Goal: Information Seeking & Learning: Learn about a topic

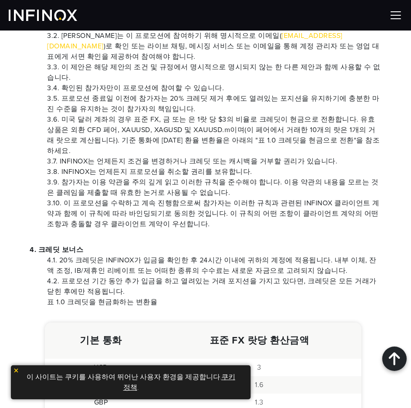
scroll to position [392, 0]
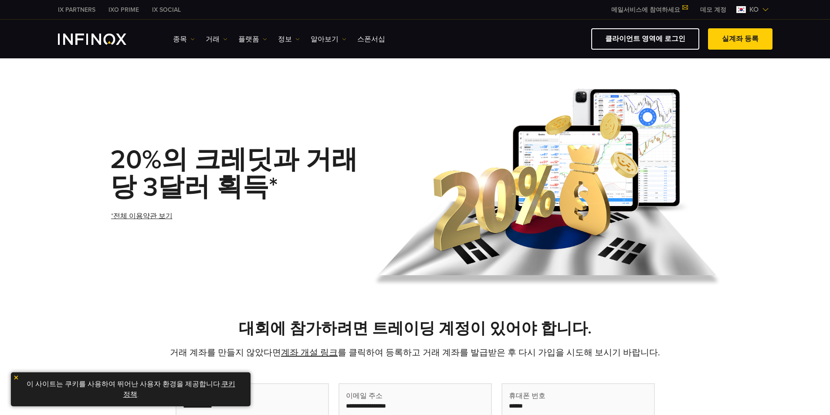
scroll to position [44, 0]
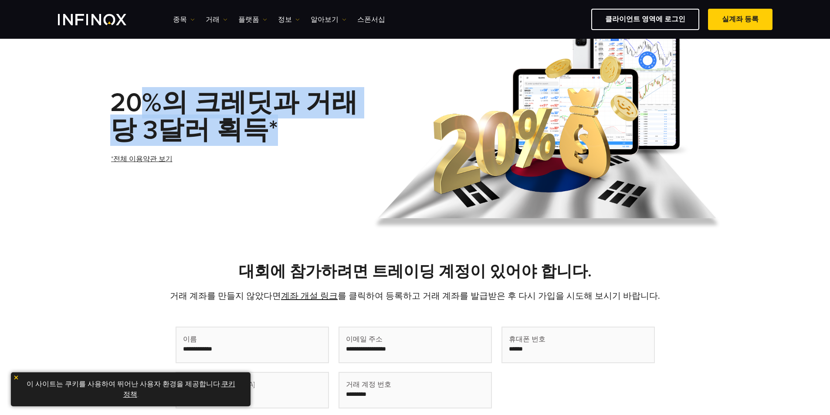
drag, startPoint x: 137, startPoint y: 100, endPoint x: 339, endPoint y: 121, distance: 203.4
click at [339, 121] on h1 "20%의 크레딧과 거래당 3달러 획득*" at bounding box center [238, 116] width 256 height 55
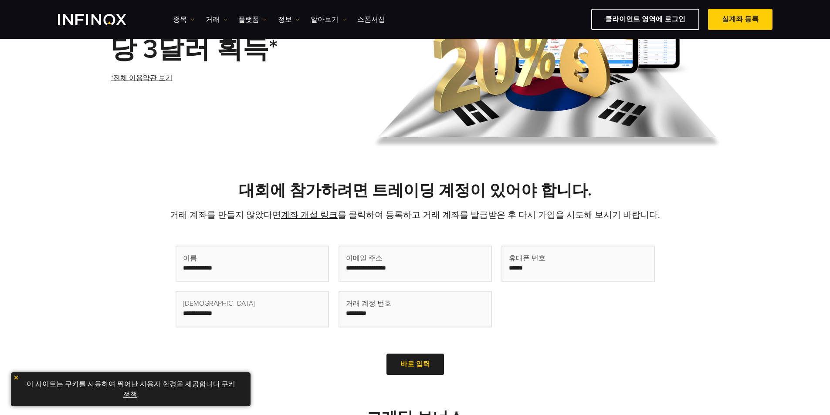
scroll to position [131, 0]
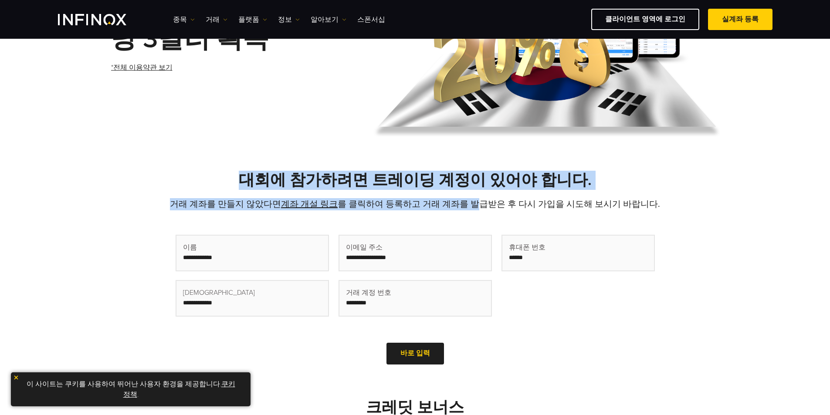
drag, startPoint x: 238, startPoint y: 179, endPoint x: 480, endPoint y: 205, distance: 243.3
click at [480, 205] on div "대회에 참가하려면 트레이딩 계정이 있어야 합니다. 거래 계좌를 만들지 않았다면 계좌 개설 링크 를 클릭하여 등록하고 거래 계좌를 발급받은 후 …" at bounding box center [416, 269] width 628 height 197
click at [480, 205] on p "거래 계좌를 만들지 않았다면 계좌 개설 링크 를 클릭하여 등록하고 거래 계좌를 발급받은 후 다시 가입을 시도해 보시기 바랍니다." at bounding box center [415, 204] width 610 height 12
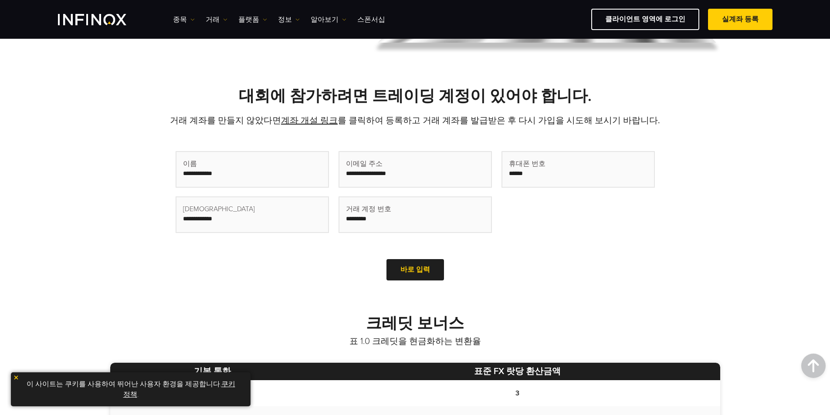
scroll to position [0, 0]
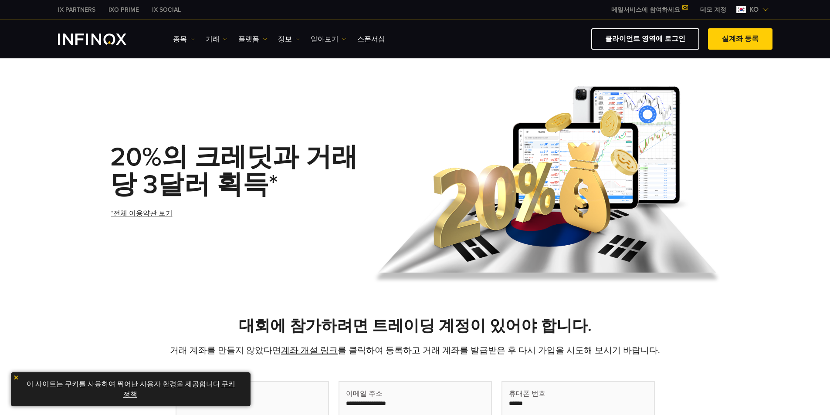
drag, startPoint x: 111, startPoint y: 151, endPoint x: 267, endPoint y: 213, distance: 167.9
click at [267, 213] on div "20%의 크레딧과 거래당 3달러 획득* *전체 이용약관 보기" at bounding box center [238, 185] width 256 height 119
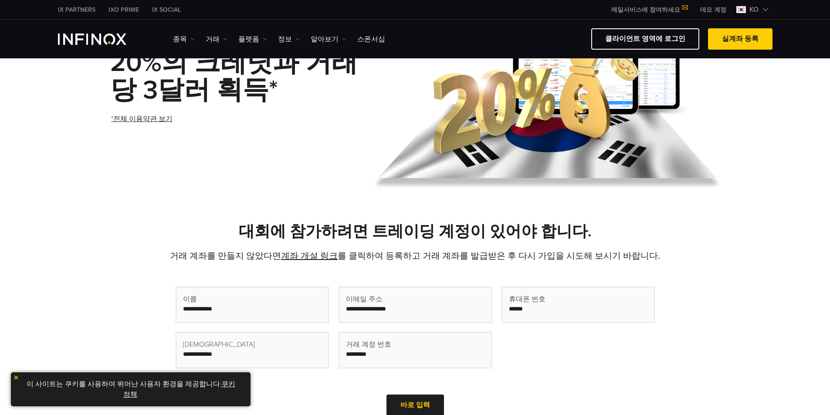
scroll to position [174, 0]
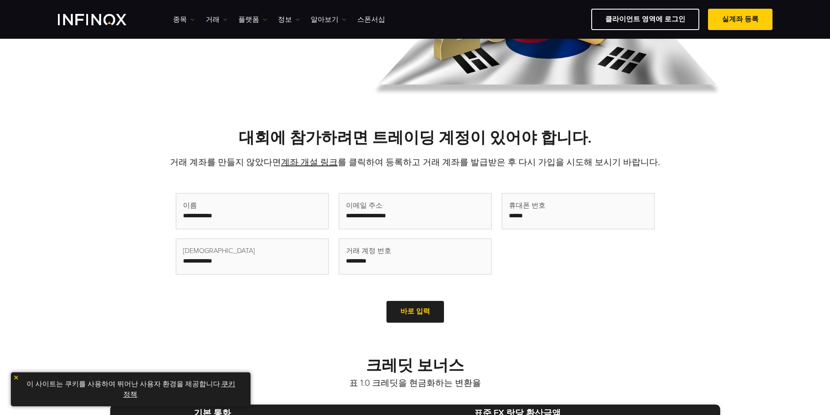
drag, startPoint x: 204, startPoint y: 132, endPoint x: 614, endPoint y: 297, distance: 442.6
click at [614, 297] on div "대회에 참가하려면 트레이딩 계정이 있어야 합니다. 거래 계좌를 만들지 않았다면 계좌 개설 링크 를 클릭하여 등록하고 거래 계좌를 발급받은 후 …" at bounding box center [416, 227] width 628 height 197
click at [614, 297] on div "First Name (Required) Last Name (Required) Email (Required) Trading Account num…" at bounding box center [415, 255] width 479 height 139
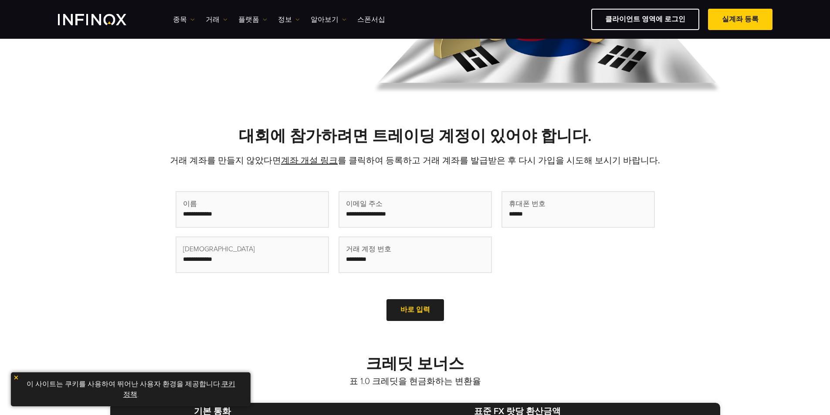
scroll to position [436, 0]
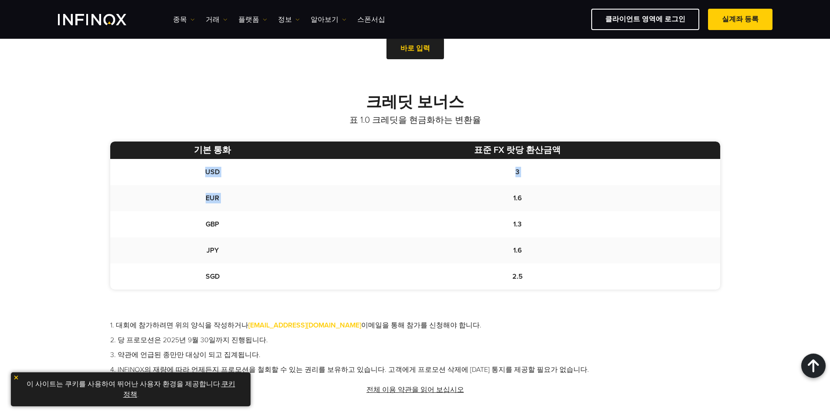
drag, startPoint x: 200, startPoint y: 171, endPoint x: 505, endPoint y: 190, distance: 306.1
click at [505, 190] on tbody "USD 3 EUR 1.6 GBP 1.3 JPY 1.6 SGD 2.5" at bounding box center [415, 224] width 610 height 131
click at [505, 190] on td "1.6" at bounding box center [517, 198] width 405 height 26
drag, startPoint x: 218, startPoint y: 197, endPoint x: 557, endPoint y: 214, distance: 339.1
click at [557, 214] on tbody "USD 3 EUR 1.6 GBP 1.3 JPY 1.6 SGD 2.5" at bounding box center [415, 224] width 610 height 131
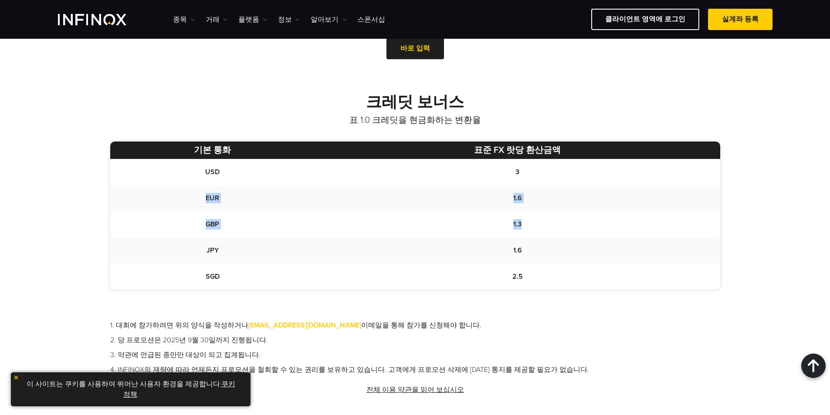
click at [557, 214] on td "1.3" at bounding box center [517, 224] width 405 height 26
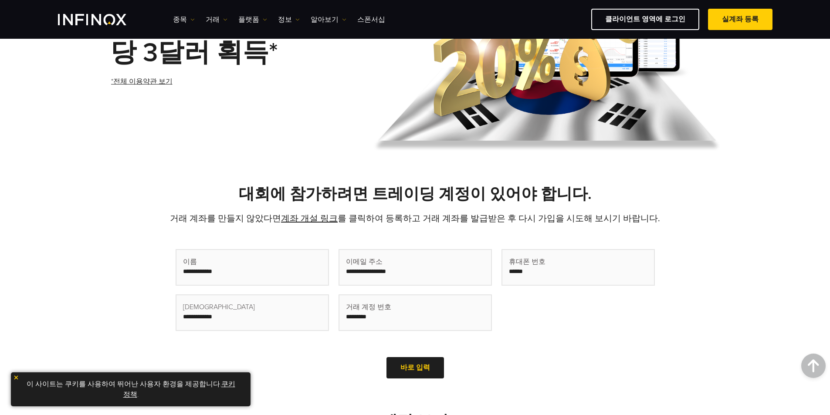
scroll to position [0, 0]
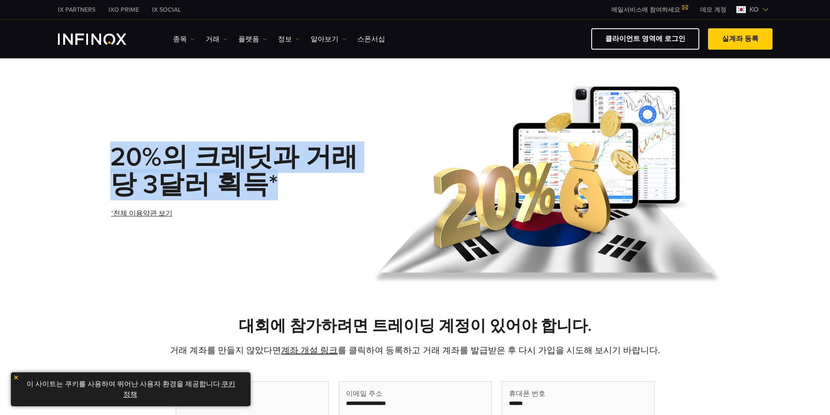
drag, startPoint x: 115, startPoint y: 158, endPoint x: 295, endPoint y: 173, distance: 180.2
click at [295, 173] on h1 "20%의 크레딧과 거래당 3달러 획득*" at bounding box center [238, 171] width 256 height 55
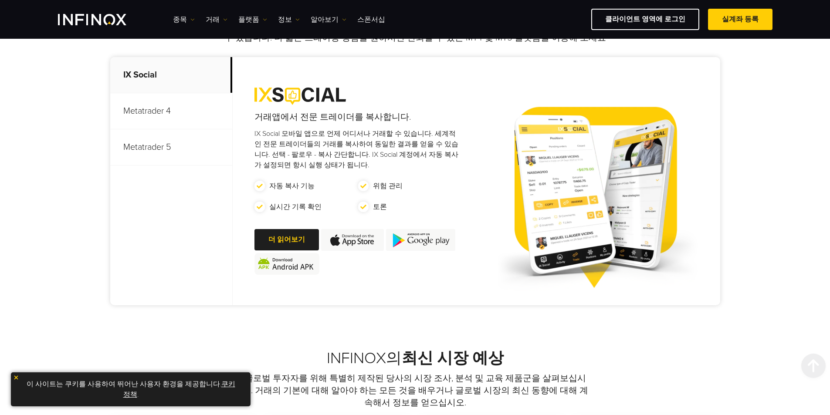
scroll to position [436, 0]
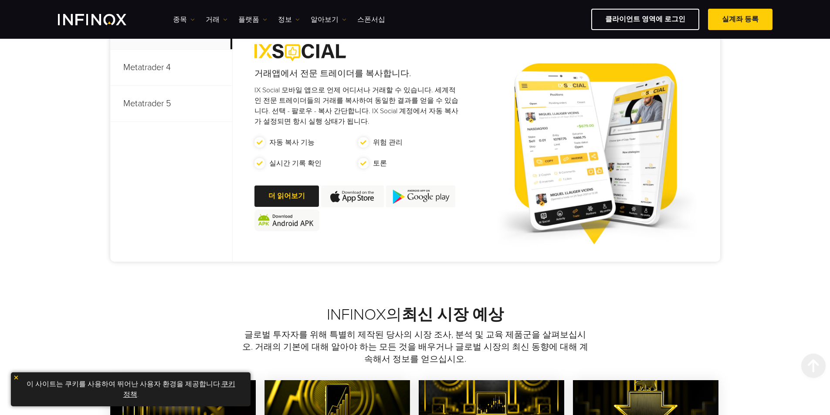
click at [163, 73] on p "Metatrader 4" at bounding box center [171, 68] width 122 height 36
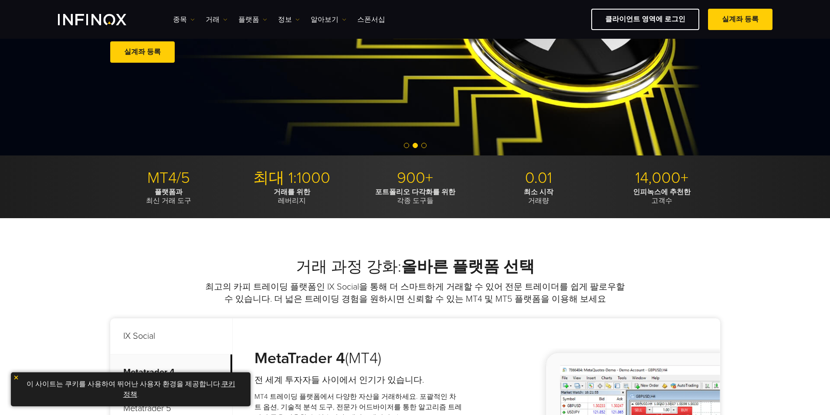
scroll to position [0, 0]
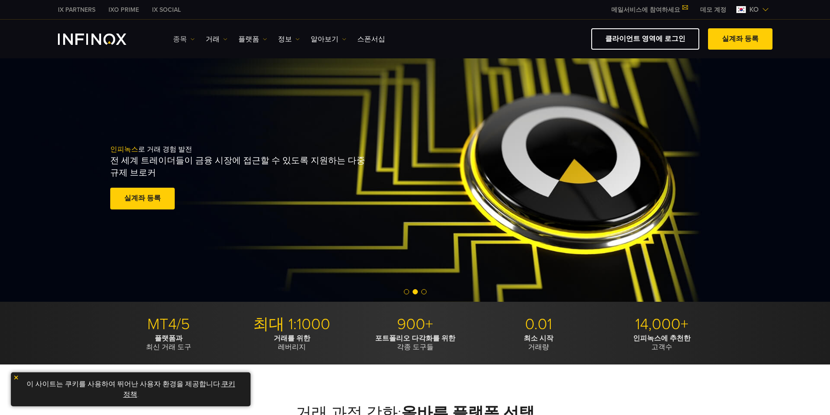
click at [184, 41] on link "종목" at bounding box center [184, 39] width 22 height 10
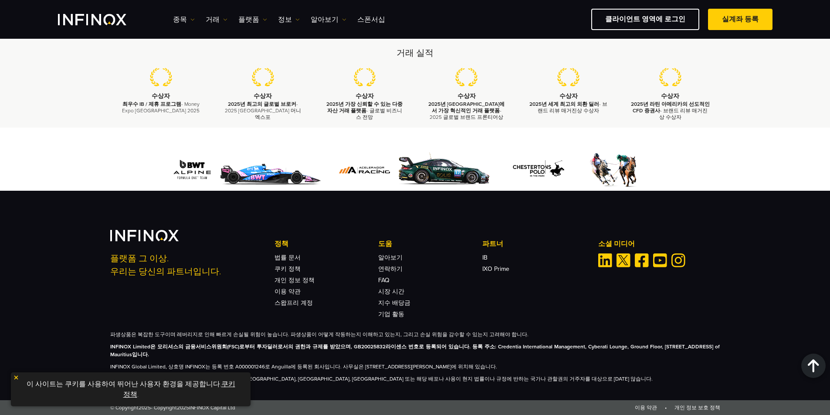
scroll to position [2770, 0]
click at [17, 378] on img at bounding box center [16, 378] width 6 height 6
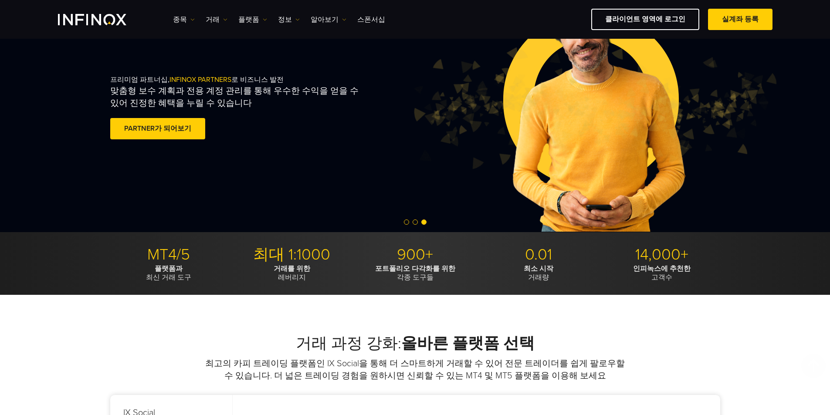
scroll to position [54, 0]
click at [183, 18] on link "종목" at bounding box center [184, 19] width 22 height 10
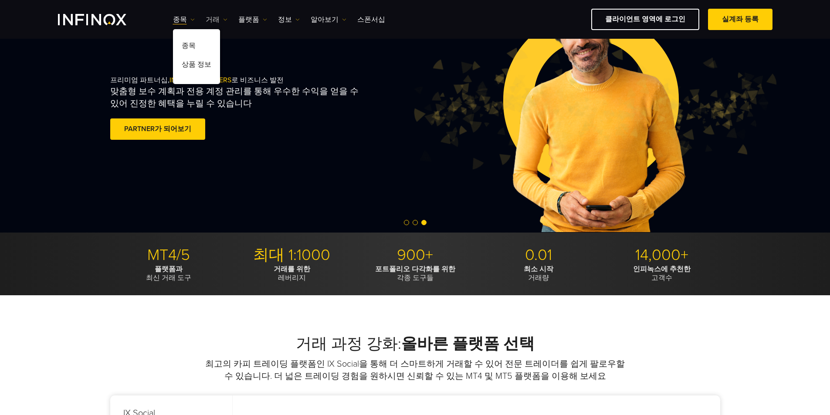
click at [217, 20] on link "거래" at bounding box center [217, 19] width 22 height 10
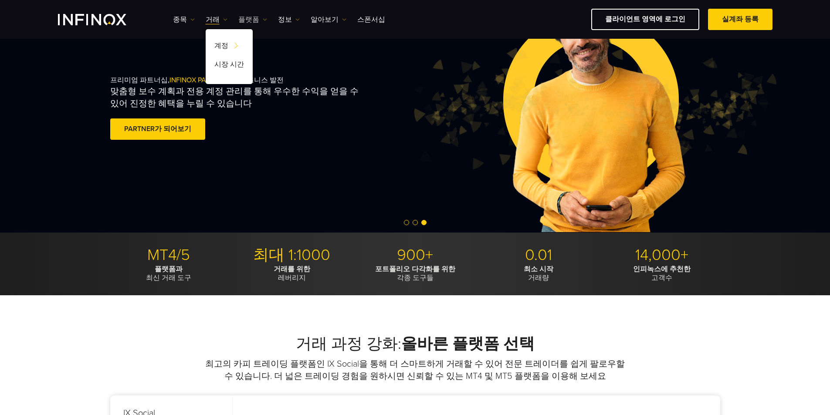
click at [258, 16] on link "플랫폼" at bounding box center [252, 19] width 29 height 10
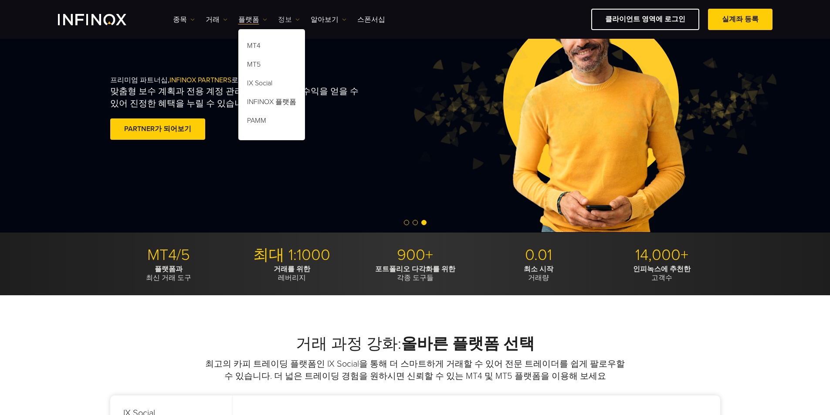
click at [291, 20] on link "정보" at bounding box center [289, 19] width 22 height 10
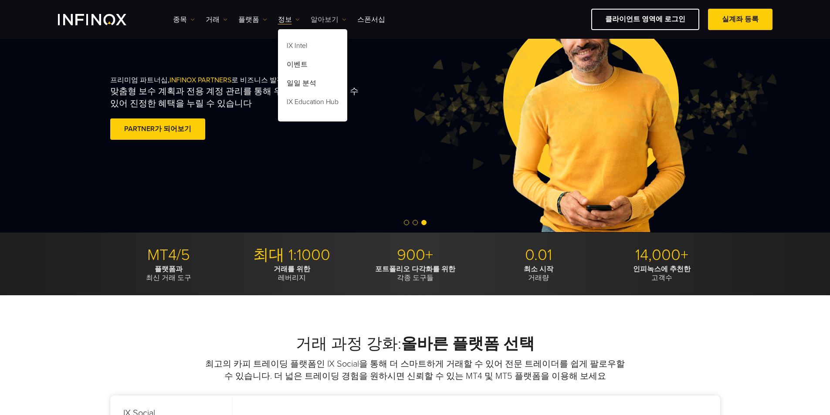
click at [323, 19] on link "알아보기" at bounding box center [329, 19] width 36 height 10
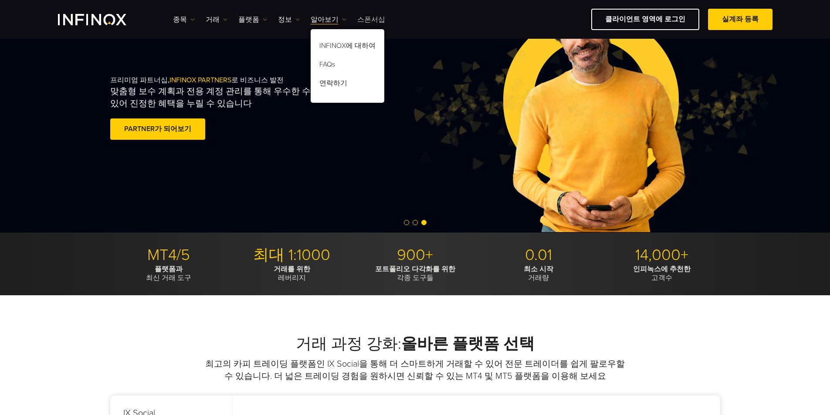
click at [370, 19] on link "스폰서십" at bounding box center [371, 19] width 28 height 10
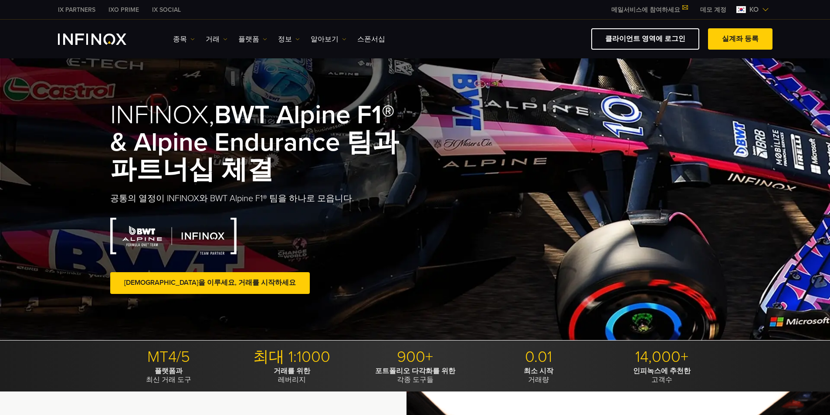
click at [327, 39] on link "알아보기" at bounding box center [329, 39] width 36 height 10
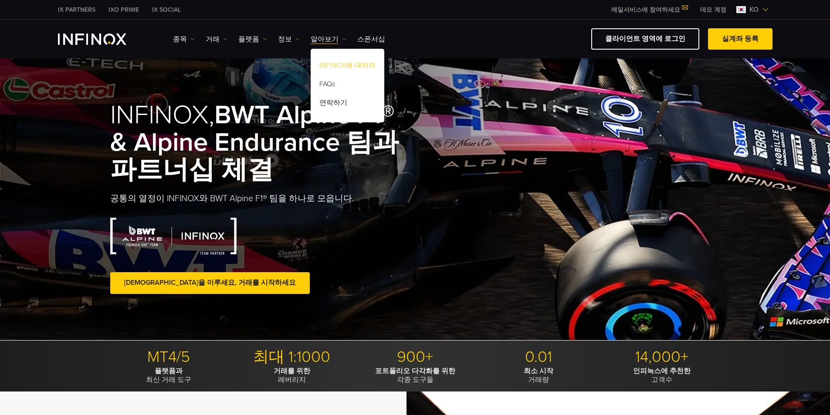
click at [331, 65] on link "INFINOX에 대하여" at bounding box center [348, 67] width 74 height 19
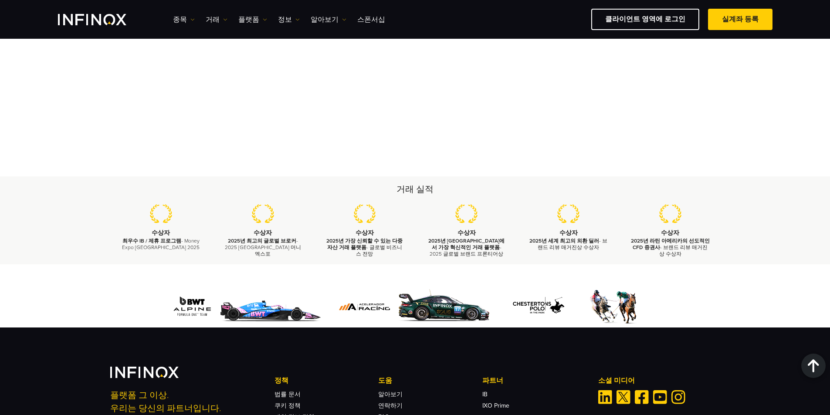
scroll to position [3047, 0]
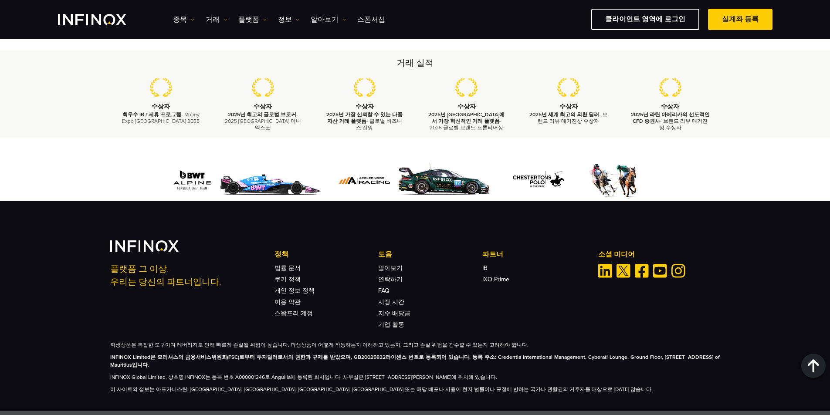
drag, startPoint x: 304, startPoint y: 346, endPoint x: 389, endPoint y: 352, distance: 85.2
click at [389, 353] on p "INFINOX Limited은 모리셔스의 금융서비스위원회(FSC)로부터 투자딜러로서의 권한과 규제를 받았으며, GB20025832라이센스 번호…" at bounding box center [415, 361] width 610 height 16
drag, startPoint x: 416, startPoint y: 349, endPoint x: 470, endPoint y: 353, distance: 54.2
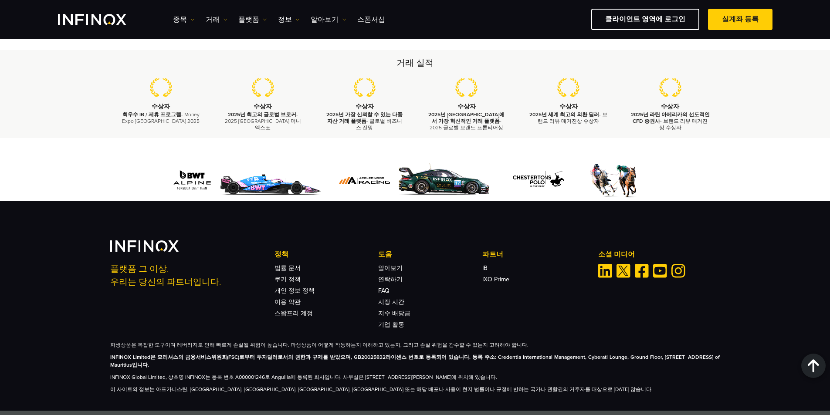
click at [470, 353] on p "INFINOX Limited은 모리셔스의 금융서비스위원회(FSC)로부터 투자딜러로서의 권한과 규제를 받았으며, GB20025832라이센스 번호…" at bounding box center [415, 361] width 610 height 16
drag, startPoint x: 469, startPoint y: 346, endPoint x: 540, endPoint y: 348, distance: 72.0
click at [540, 354] on strong "INFINOX Limited은 모리셔스의 금융서비스위원회(FSC)로부터 투자딜러로서의 권한과 규제를 받았으며, GB20025832라이센스 번호…" at bounding box center [415, 361] width 610 height 14
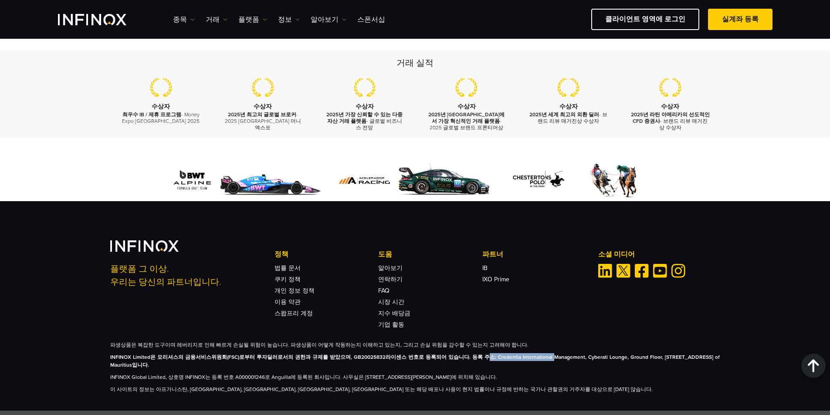
drag, startPoint x: 488, startPoint y: 346, endPoint x: 552, endPoint y: 347, distance: 64.1
click at [552, 354] on strong "INFINOX Limited은 모리셔스의 금융서비스위원회(FSC)로부터 투자딜러로서의 권한과 규제를 받았으며, GB20025832라이센스 번호…" at bounding box center [415, 361] width 610 height 14
drag, startPoint x: 526, startPoint y: 348, endPoint x: 634, endPoint y: 354, distance: 108.3
click at [634, 354] on p "INFINOX Limited은 모리셔스의 금융서비스위원회(FSC)로부터 투자딜러로서의 권한과 규제를 받았으며, GB20025832라이센스 번호…" at bounding box center [415, 361] width 610 height 16
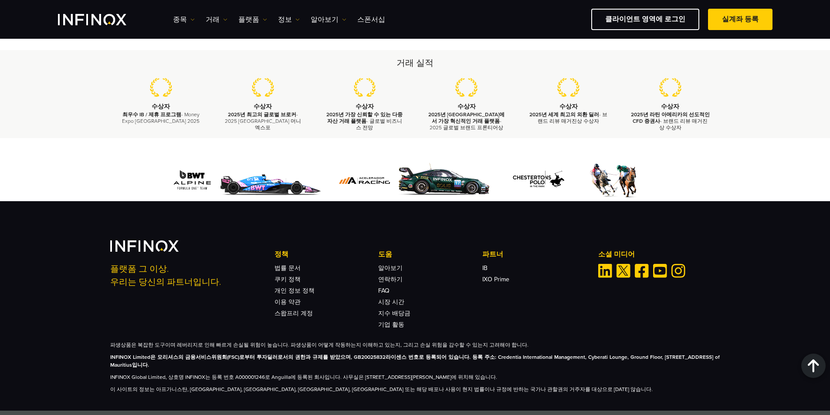
click at [634, 354] on p "INFINOX Limited은 모리셔스의 금융서비스위원회(FSC)로부터 투자딜러로서의 권한과 규제를 받았으며, GB20025832라이센스 번호…" at bounding box center [415, 361] width 610 height 16
drag, startPoint x: 496, startPoint y: 347, endPoint x: 614, endPoint y: 357, distance: 117.6
click at [614, 357] on p "INFINOX Limited은 모리셔스의 금융서비스위원회(FSC)로부터 투자딜러로서의 권한과 규제를 받았으며, GB20025832라이센스 번호…" at bounding box center [415, 361] width 610 height 16
drag, startPoint x: 354, startPoint y: 367, endPoint x: 399, endPoint y: 370, distance: 45.1
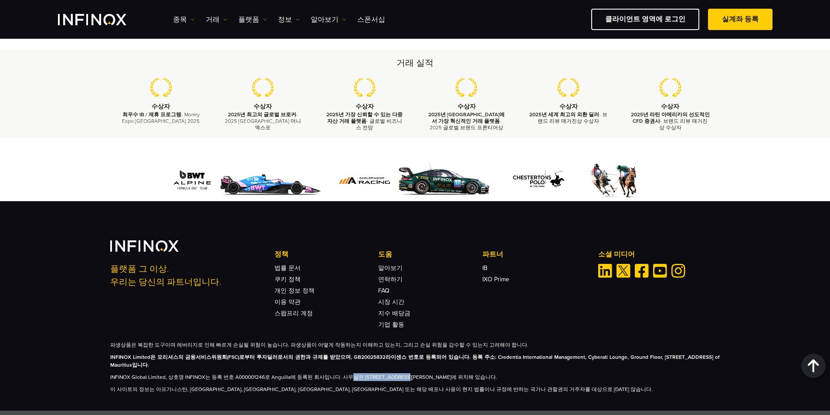
click at [399, 374] on p "INFINOX Global Limited, 상호명 INFINOX는 등록 번호 A000001246로 Anguilla에 등록된 회사입니다. 사무실…" at bounding box center [415, 378] width 610 height 8
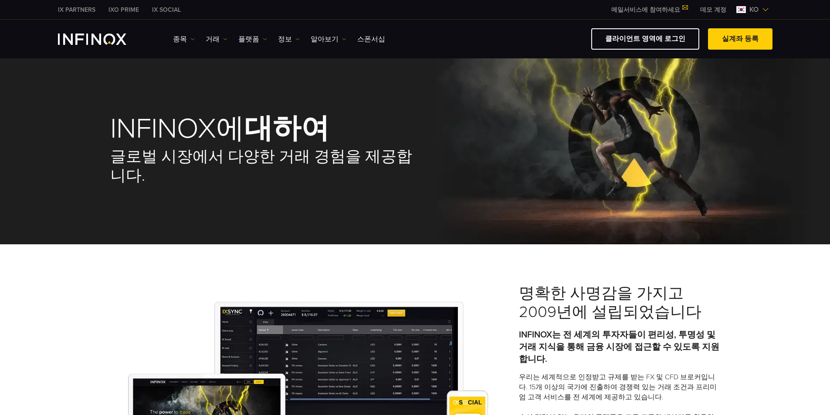
click at [81, 32] on div "IX Social 종목 종목 상품 정보 거래" at bounding box center [415, 38] width 715 height 21
click at [92, 41] on img "INFINOX Logo" at bounding box center [92, 39] width 68 height 11
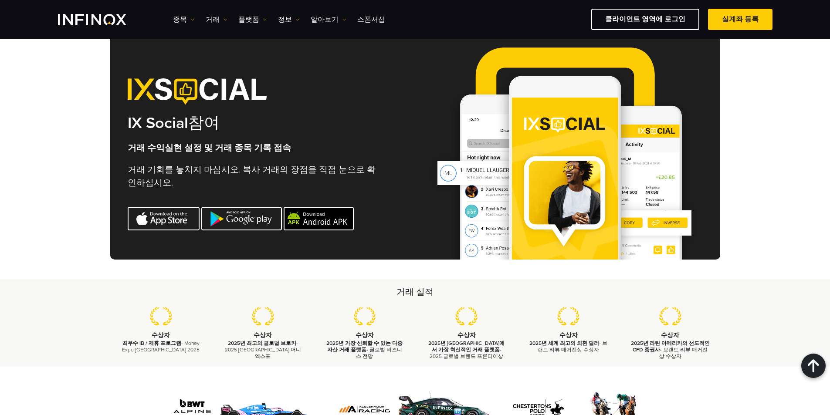
scroll to position [2878, 0]
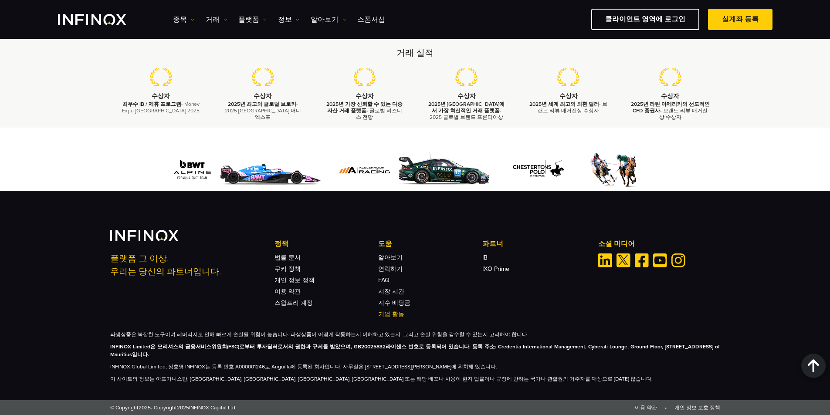
click at [395, 316] on link "기업 활동" at bounding box center [391, 314] width 26 height 7
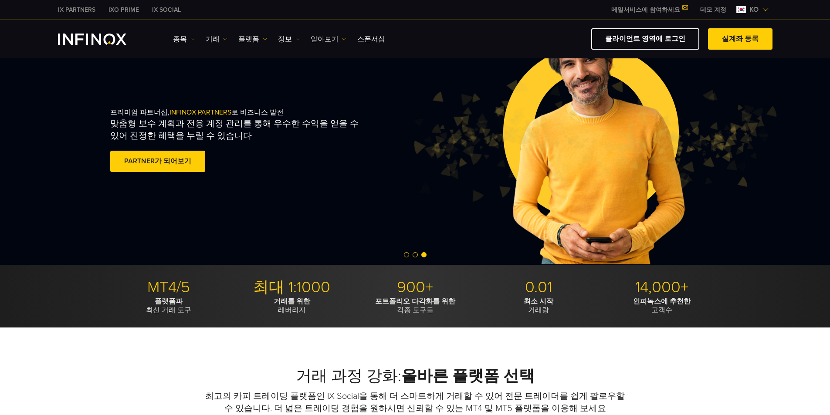
scroll to position [0, 0]
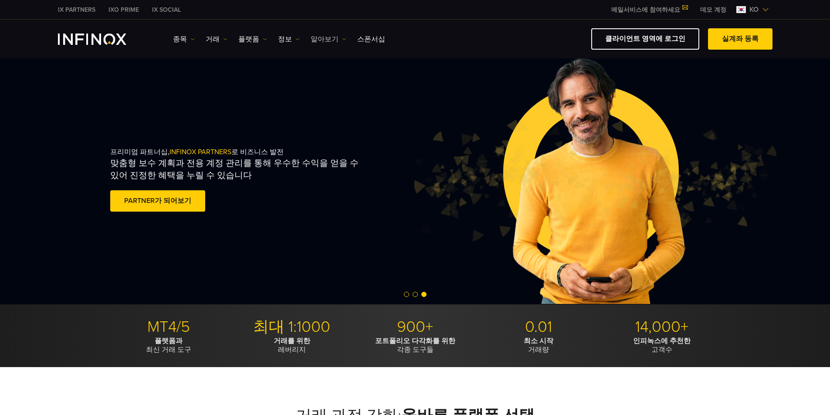
drag, startPoint x: 337, startPoint y: 40, endPoint x: 331, endPoint y: 41, distance: 5.7
click at [336, 40] on link "알아보기" at bounding box center [329, 39] width 36 height 10
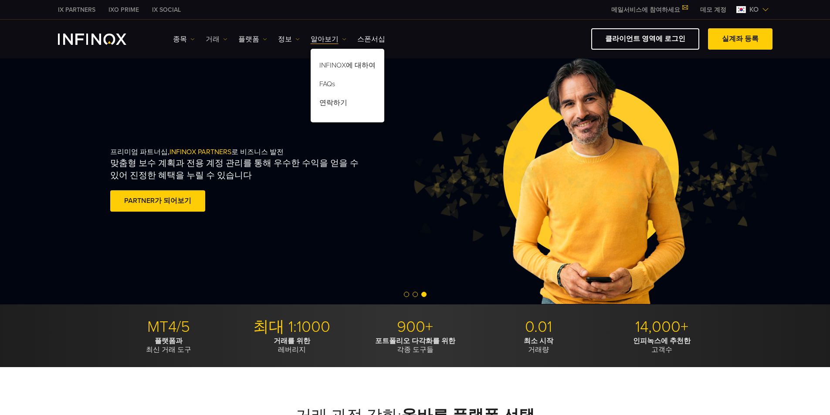
click at [214, 38] on link "거래" at bounding box center [217, 39] width 22 height 10
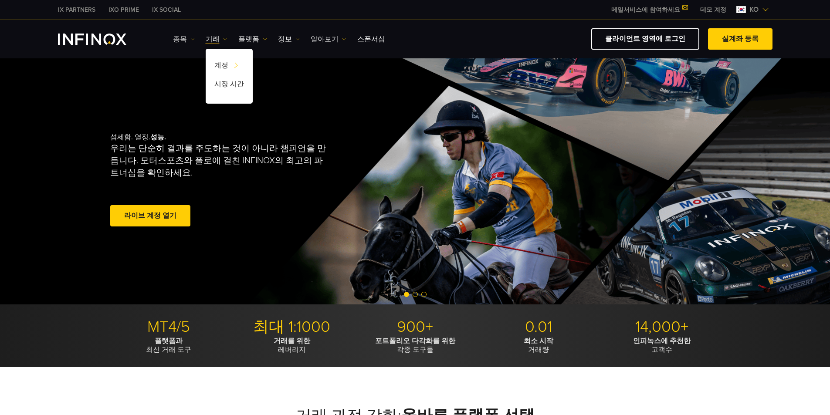
click at [180, 41] on link "종목" at bounding box center [184, 39] width 22 height 10
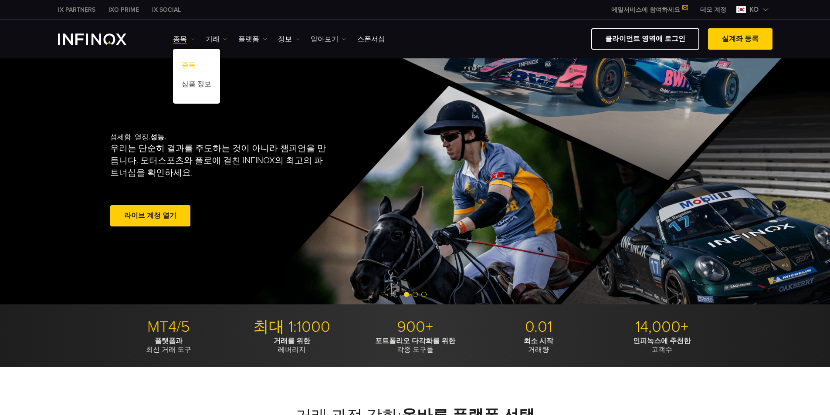
click at [185, 61] on link "종목" at bounding box center [196, 67] width 47 height 19
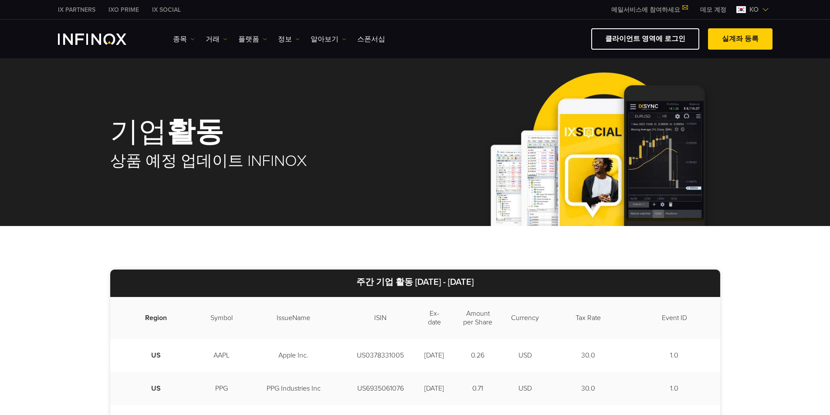
click at [91, 42] on img "INFINOX Logo" at bounding box center [92, 39] width 68 height 11
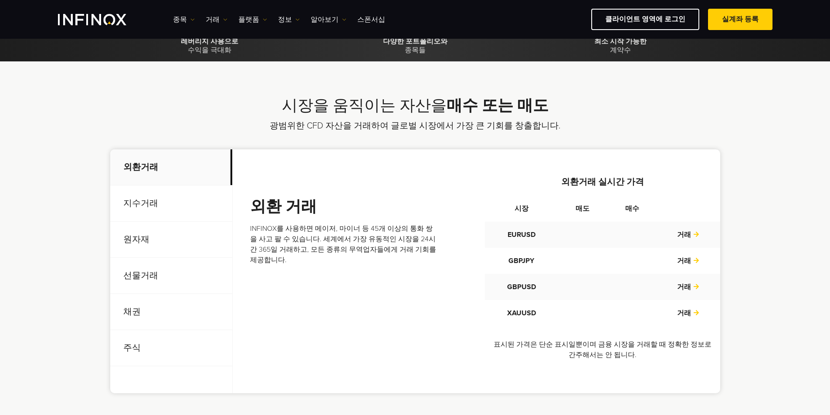
scroll to position [262, 0]
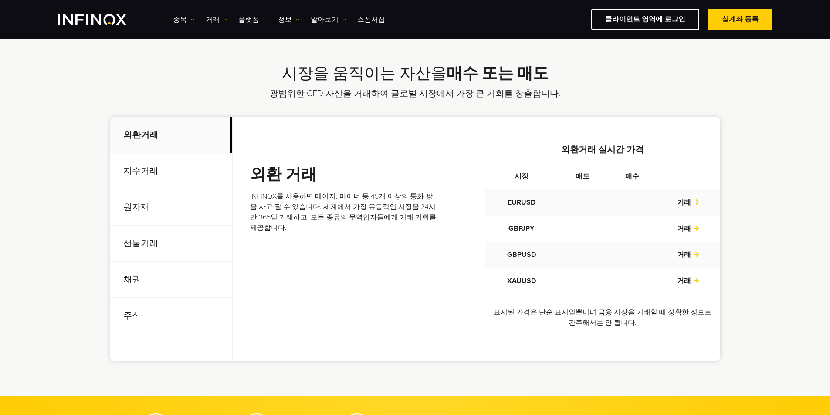
click at [155, 174] on p "지수거래" at bounding box center [171, 171] width 122 height 36
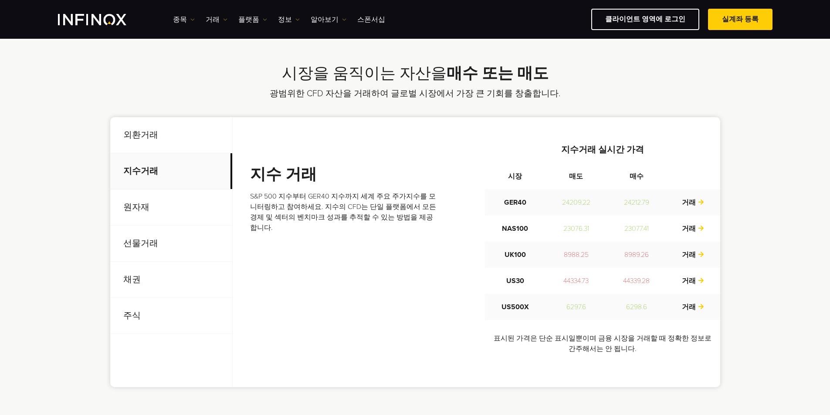
scroll to position [0, 0]
click at [152, 217] on p "원자재" at bounding box center [171, 208] width 122 height 36
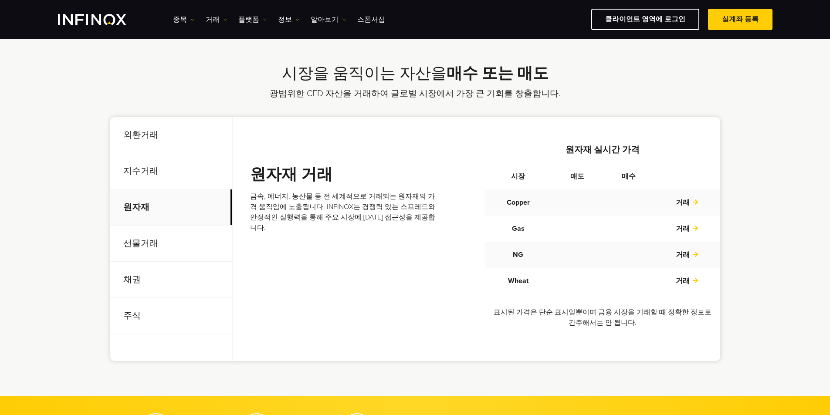
drag, startPoint x: 150, startPoint y: 240, endPoint x: 149, endPoint y: 245, distance: 5.0
click at [150, 241] on p "선물거래" at bounding box center [171, 244] width 122 height 36
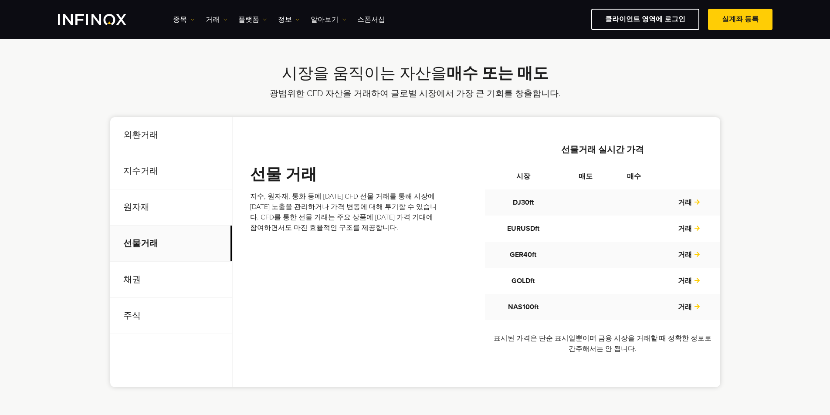
click at [145, 273] on p "채권" at bounding box center [171, 280] width 122 height 36
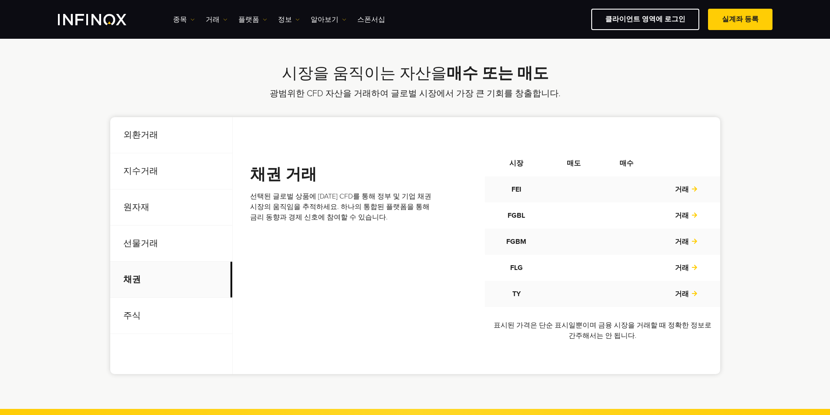
click at [146, 300] on p "주식" at bounding box center [171, 316] width 122 height 36
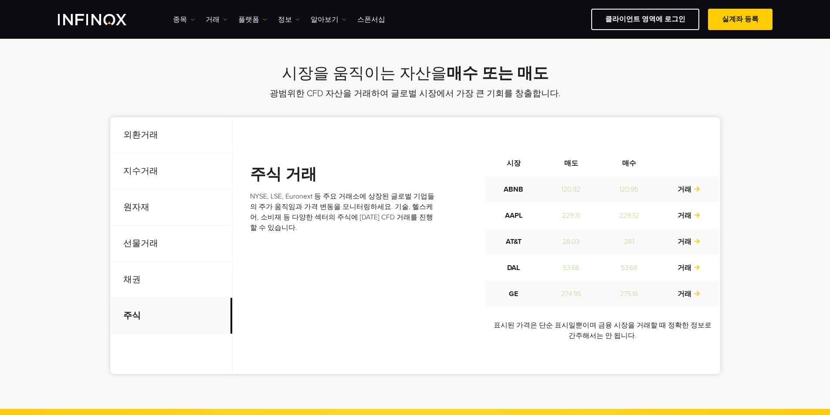
click at [142, 284] on p "채권" at bounding box center [171, 280] width 122 height 36
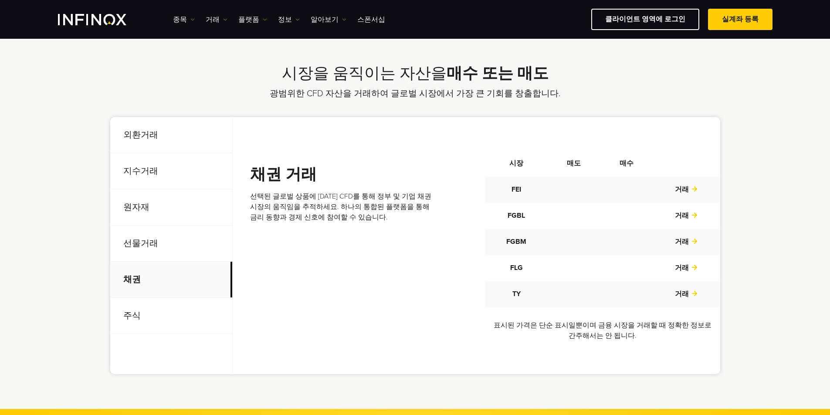
click at [146, 252] on p "선물거래" at bounding box center [171, 244] width 122 height 36
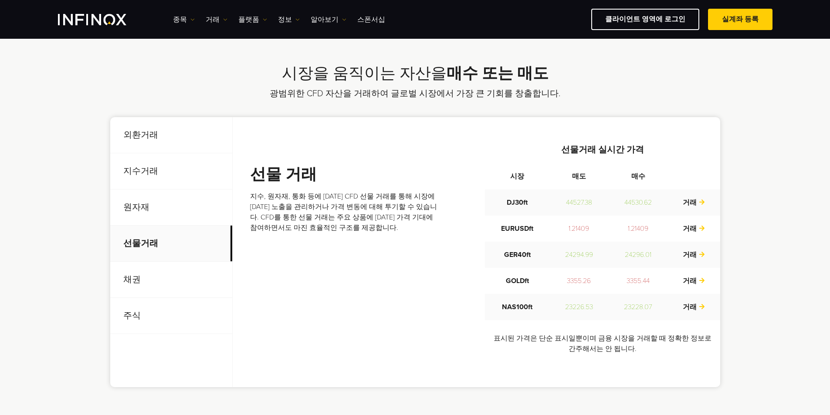
click at [149, 218] on p "원자재" at bounding box center [171, 208] width 122 height 36
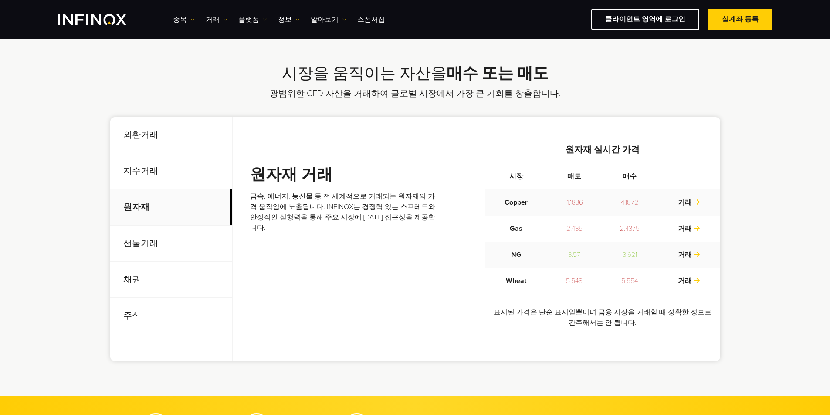
click at [155, 186] on p "지수거래" at bounding box center [171, 171] width 122 height 36
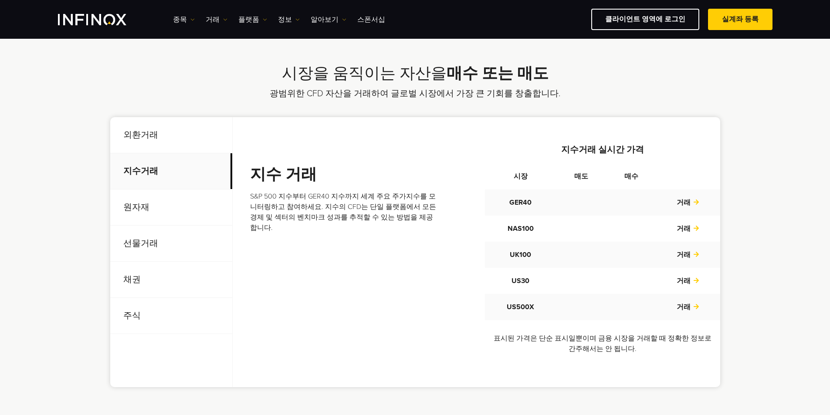
click at [155, 151] on p "외환거래" at bounding box center [171, 135] width 122 height 36
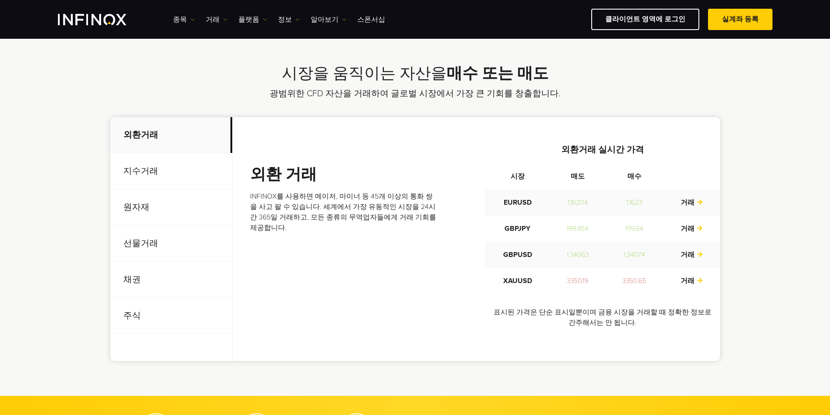
click at [137, 171] on p "지수거래" at bounding box center [171, 171] width 122 height 36
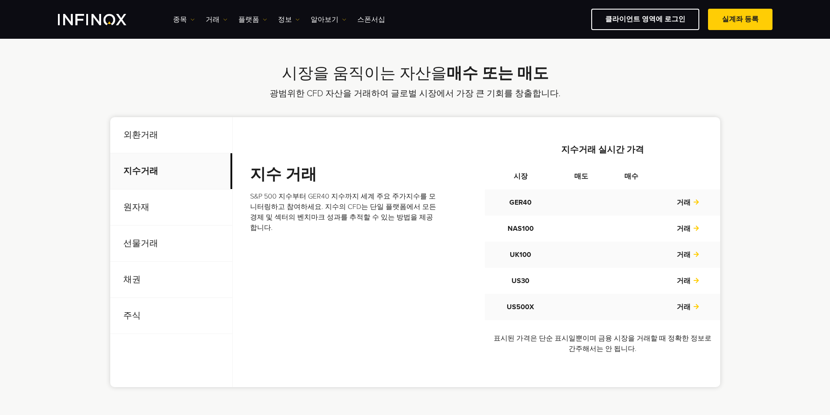
click at [141, 216] on p "원자재" at bounding box center [171, 208] width 122 height 36
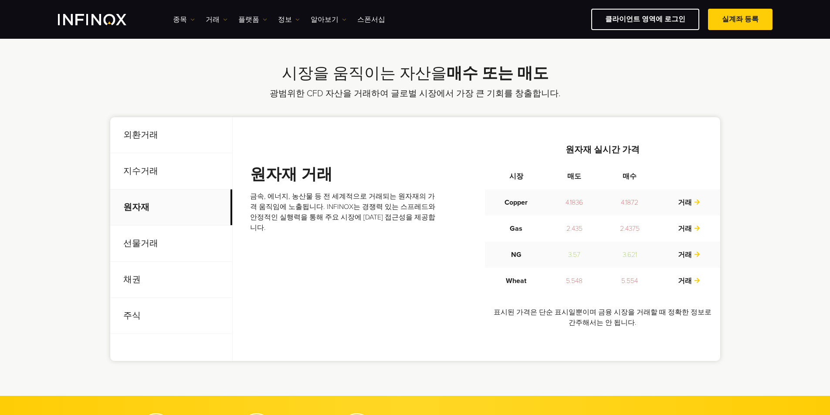
click at [144, 238] on p "선물거래" at bounding box center [171, 244] width 122 height 36
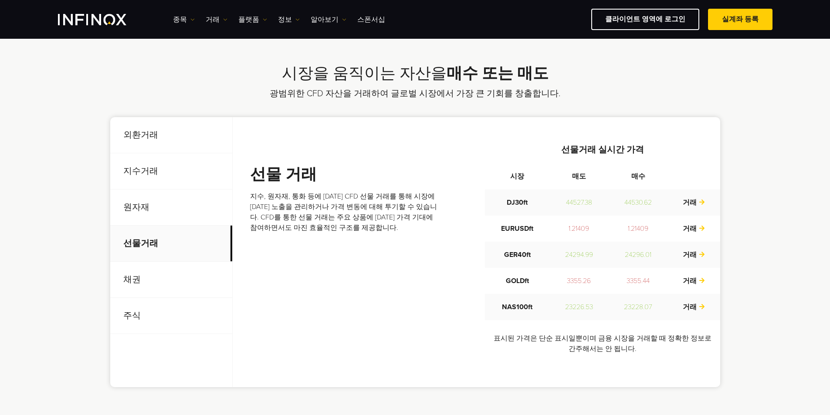
click at [149, 278] on p "채권" at bounding box center [171, 280] width 122 height 36
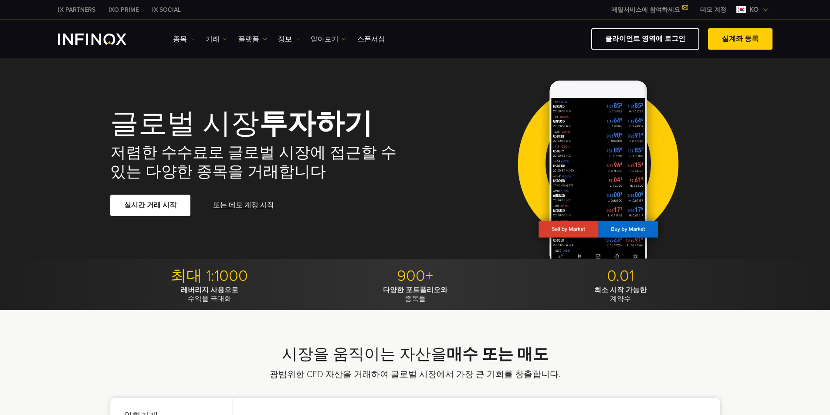
click at [91, 42] on img "INFINOX Logo" at bounding box center [92, 39] width 68 height 11
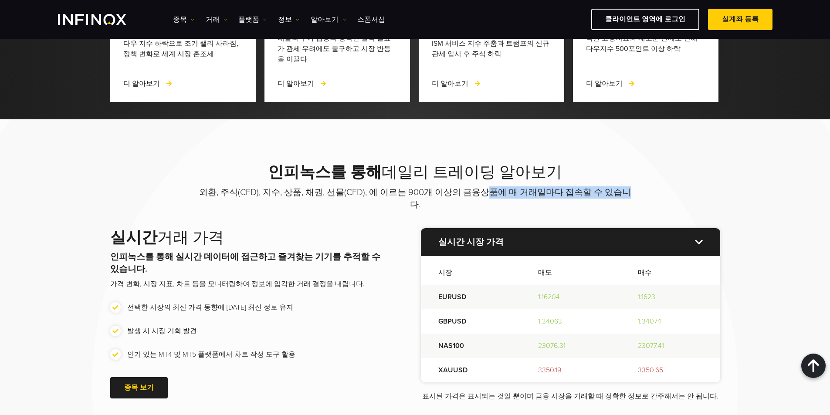
drag, startPoint x: 0, startPoint y: 0, endPoint x: 678, endPoint y: 196, distance: 705.9
click at [678, 196] on div "인피녹스를 통해 데일리 트레이딩 알아보기 외환, 주식(CFD), 지수, 상품, 채권, 선물(CFD), 에 이르는 900개 이상의 금융상품에 매…" at bounding box center [416, 282] width 628 height 239
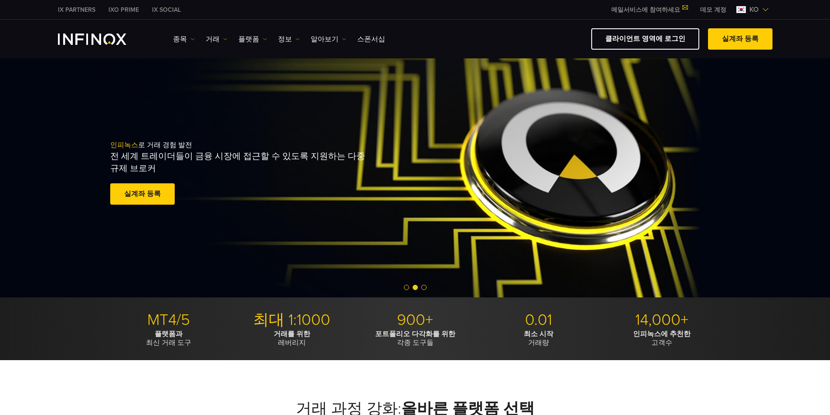
drag, startPoint x: 372, startPoint y: 204, endPoint x: 370, endPoint y: 199, distance: 5.8
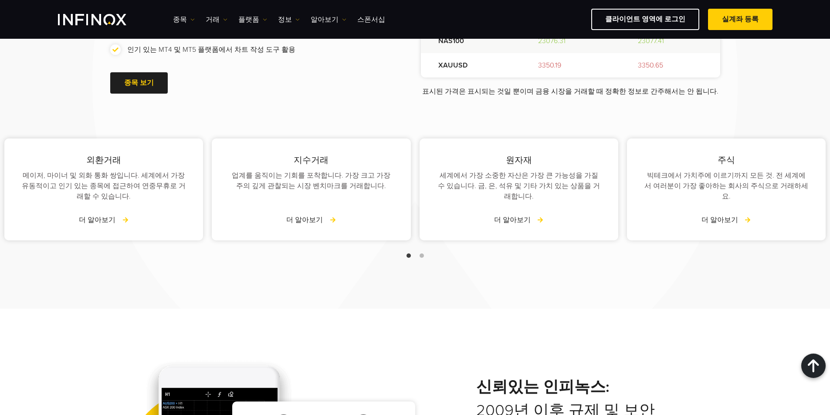
scroll to position [1133, 0]
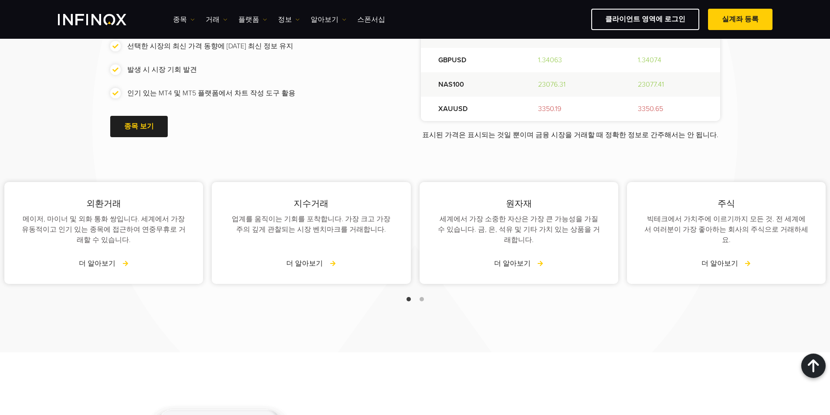
click at [417, 189] on div "원자재 세계에서 가장 소중한 자산은 가장 큰 가능성을 가질 수 있습니다. 금, 은, 석유 및 기타 가치 있는 상품을 거래합니다. 더 알아보기" at bounding box center [518, 233] width 207 height 111
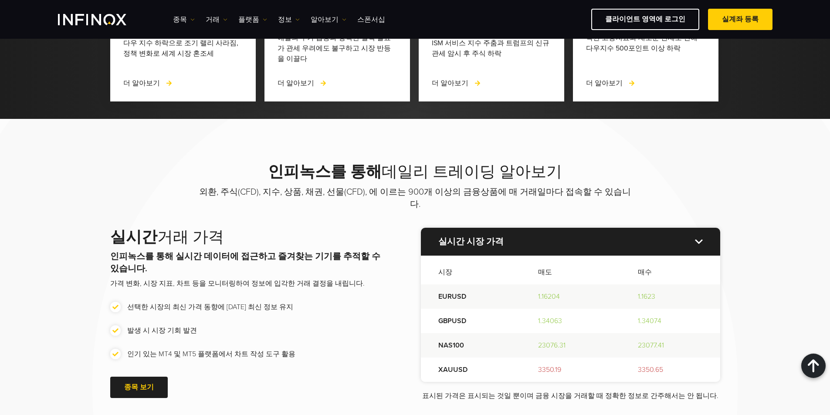
scroll to position [872, 0]
